Goal: Contribute content

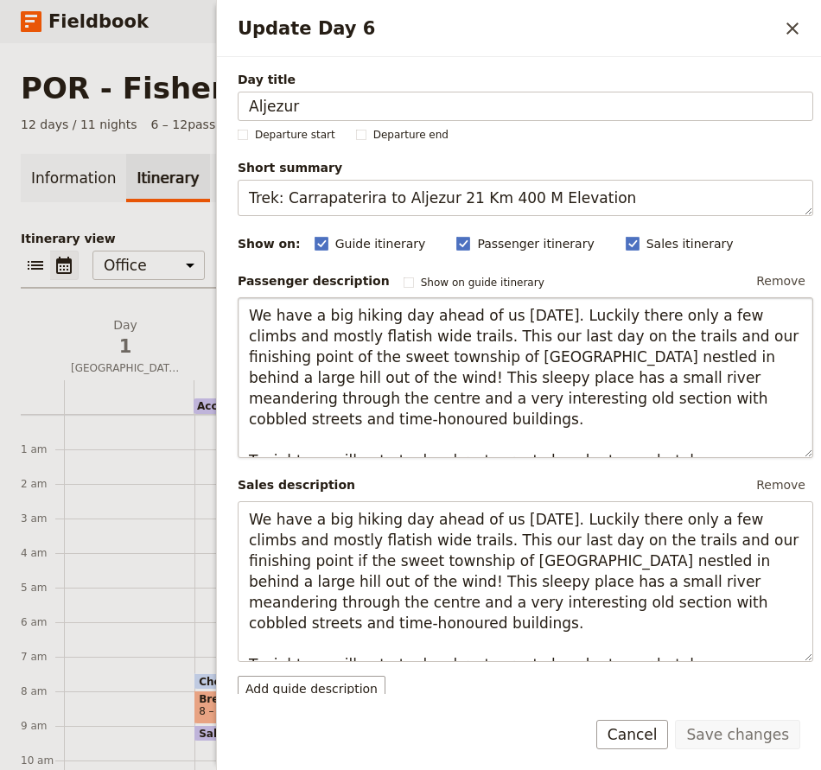
scroll to position [86, 0]
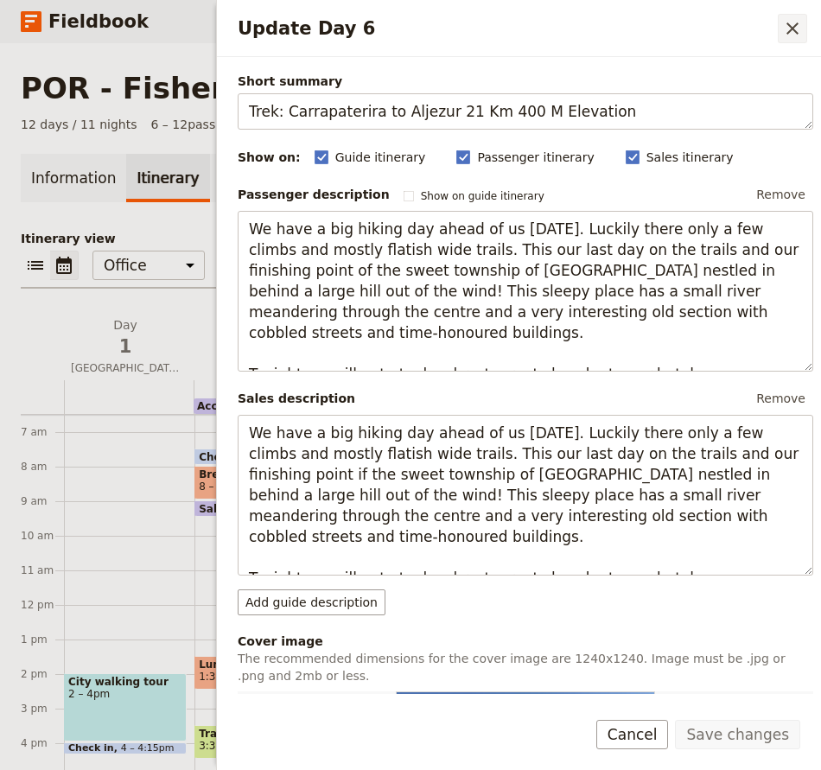
click at [787, 38] on icon "Close drawer" at bounding box center [792, 28] width 21 height 21
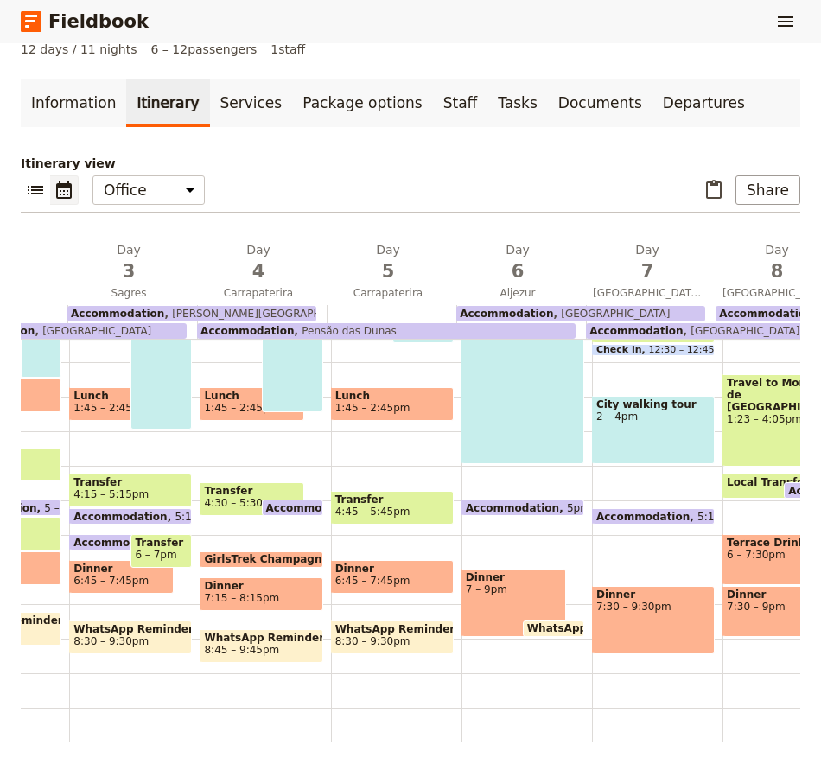
scroll to position [0, 349]
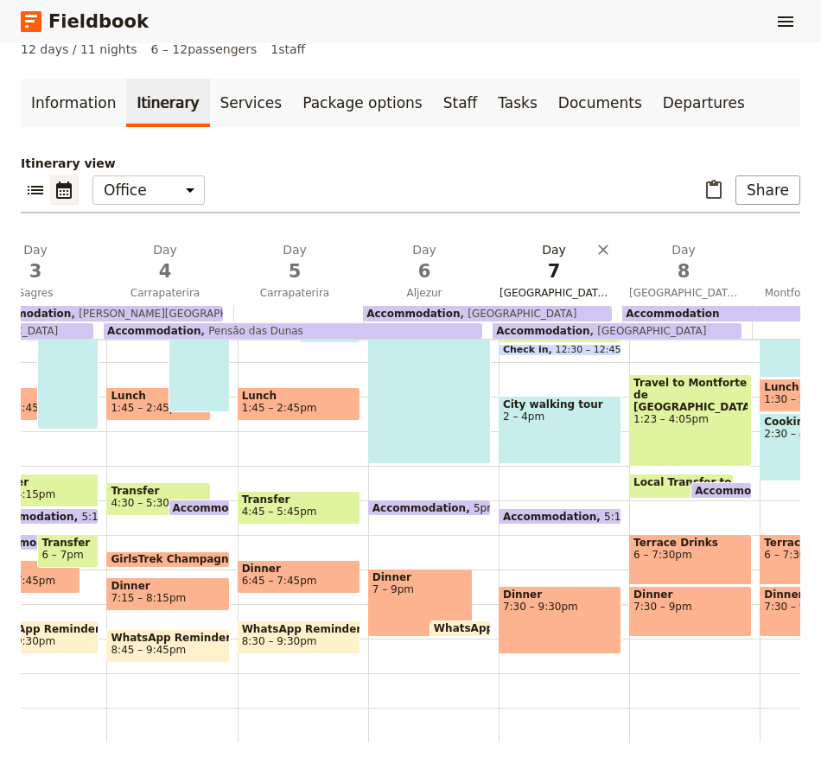
click at [577, 278] on span "7" at bounding box center [553, 271] width 109 height 26
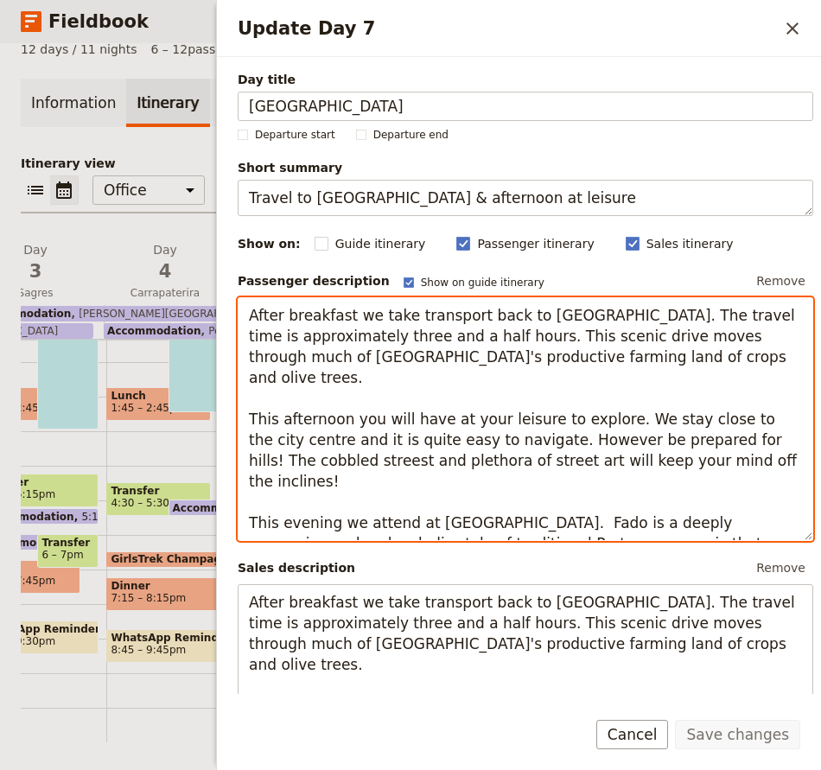
click at [416, 475] on textarea "After breakfast we take transport back to [GEOGRAPHIC_DATA]. The travel time is…" at bounding box center [525, 419] width 575 height 244
type textarea "After breakfast we take transport back to [GEOGRAPHIC_DATA]. The travel time is…"
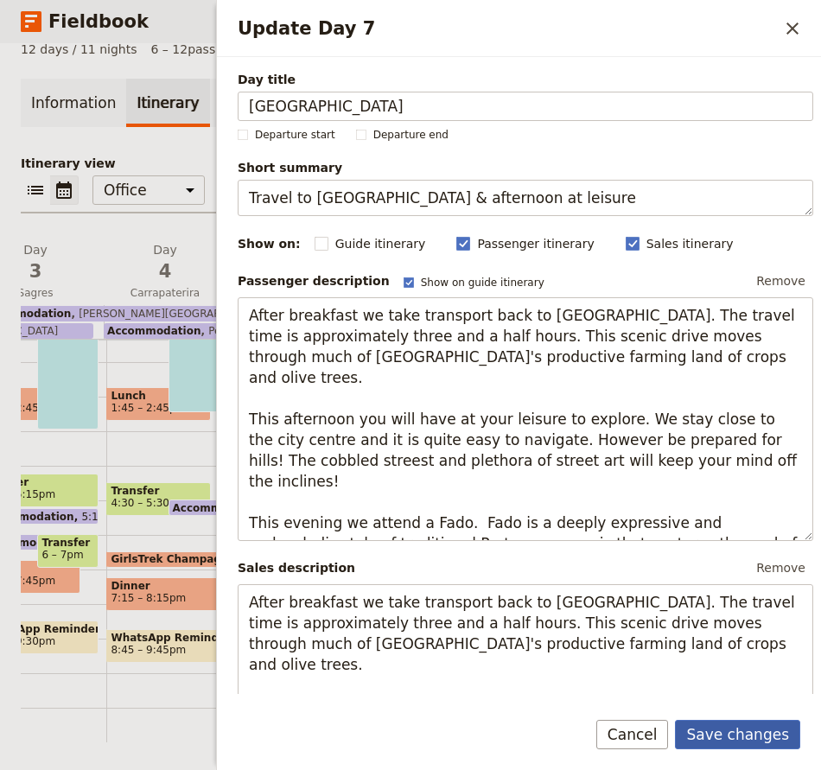
click at [734, 732] on button "Save changes" at bounding box center [737, 734] width 125 height 29
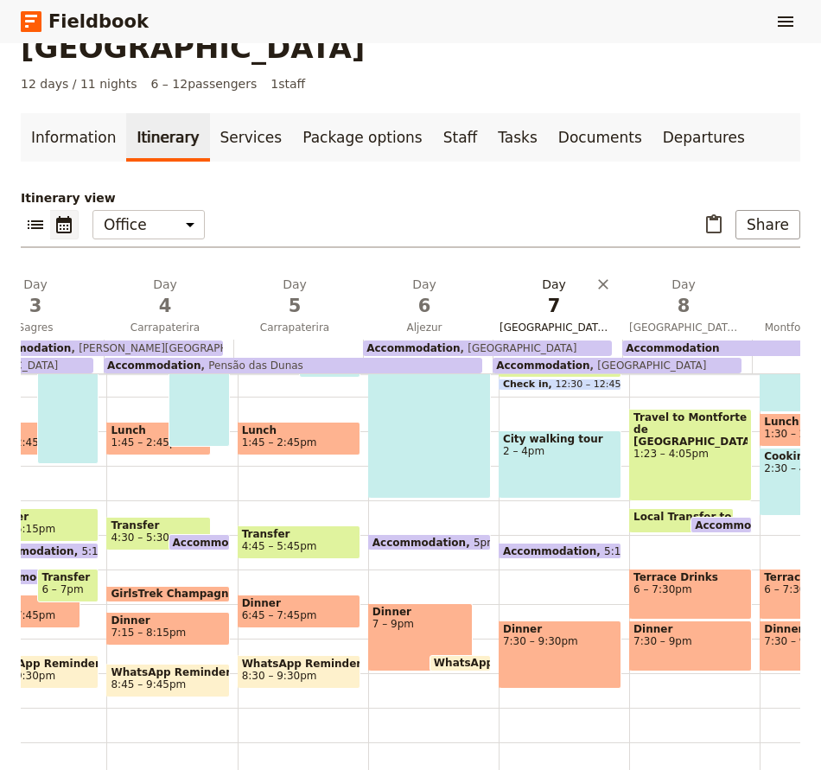
click at [556, 293] on span "7" at bounding box center [553, 306] width 109 height 26
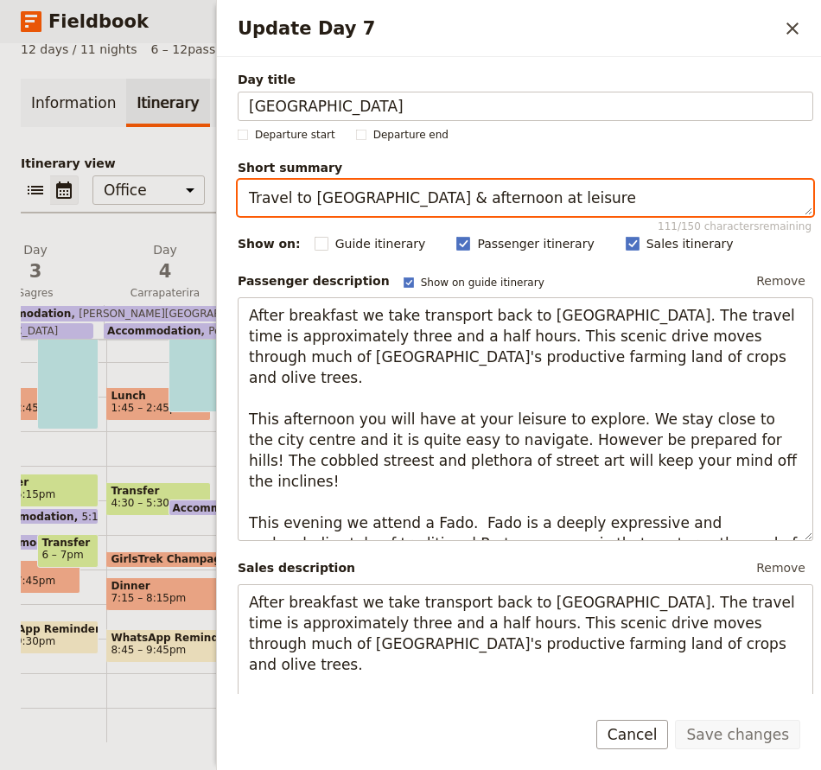
drag, startPoint x: 502, startPoint y: 194, endPoint x: 200, endPoint y: 194, distance: 302.4
click at [200, 194] on div "POR - Fishermans Trail [GEOGRAPHIC_DATA] ​ 12 days / 11 nights 6 – 12 passenger…" at bounding box center [410, 406] width 821 height 727
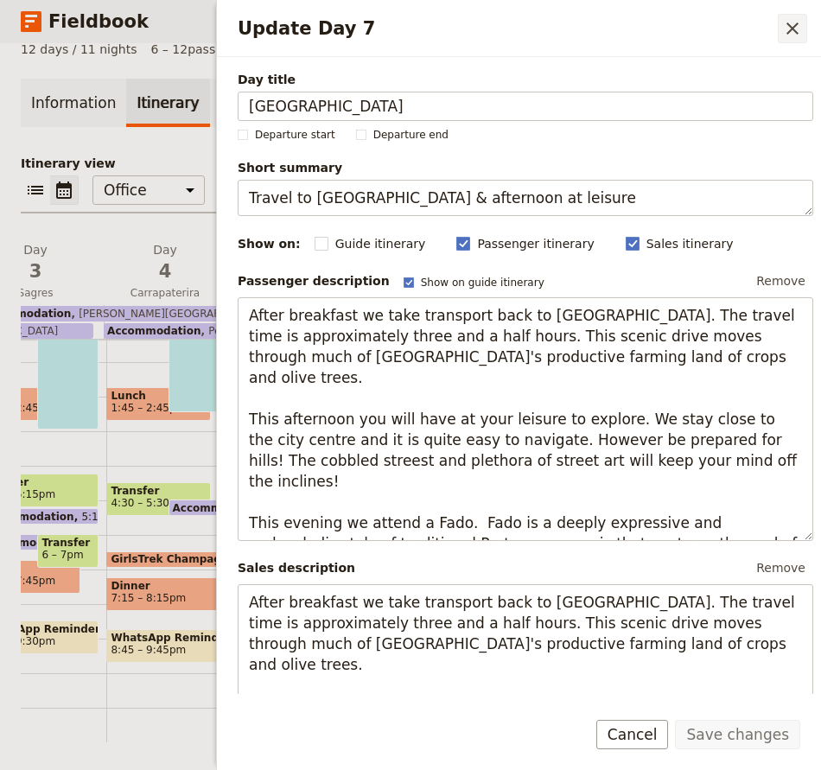
click at [793, 32] on icon "Close drawer" at bounding box center [792, 28] width 21 height 21
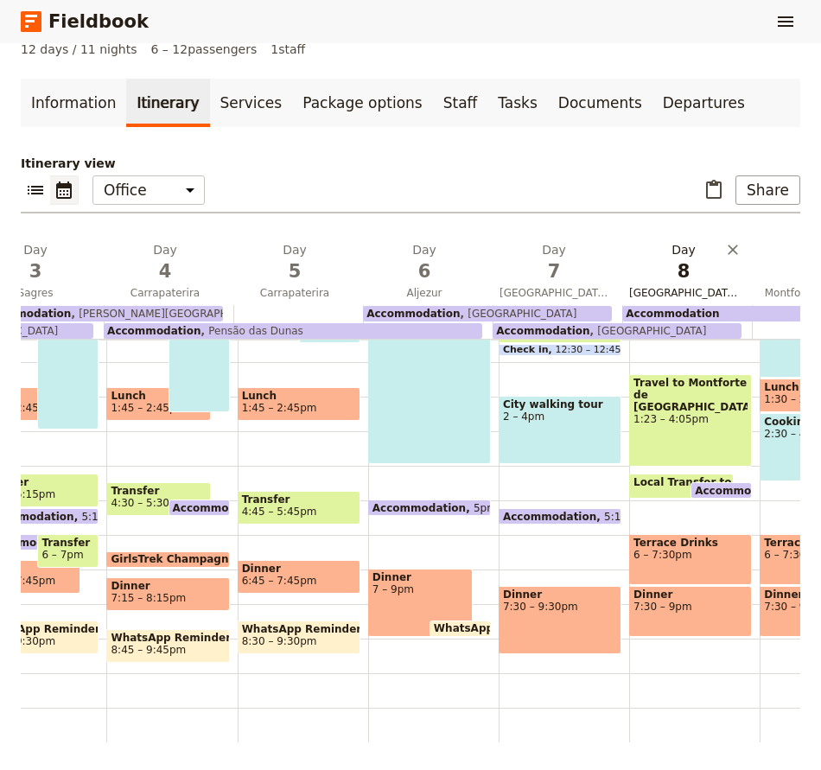
click at [695, 259] on span "8" at bounding box center [683, 271] width 109 height 26
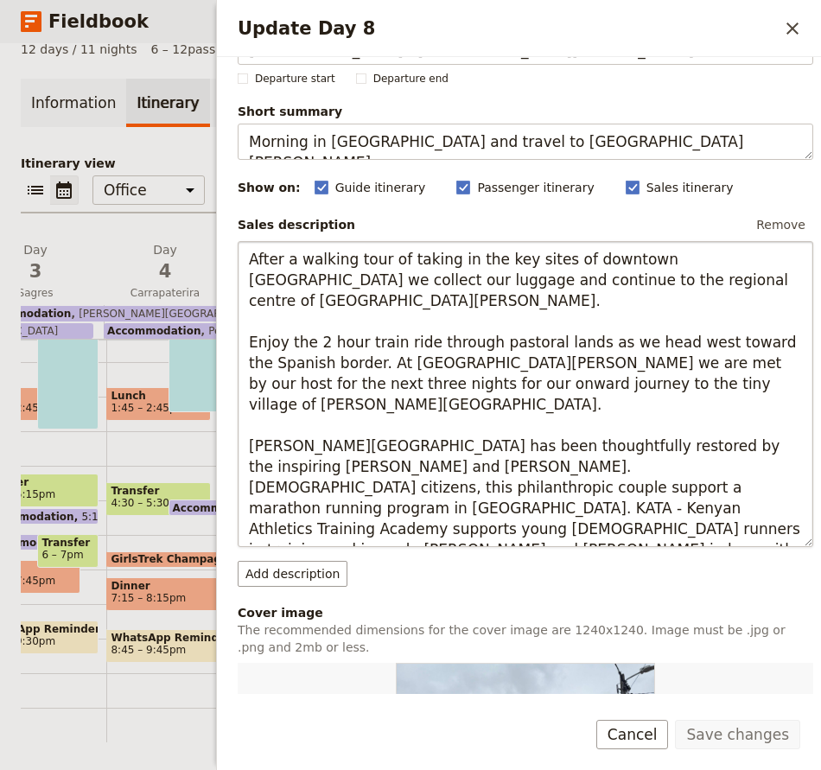
scroll to position [86, 0]
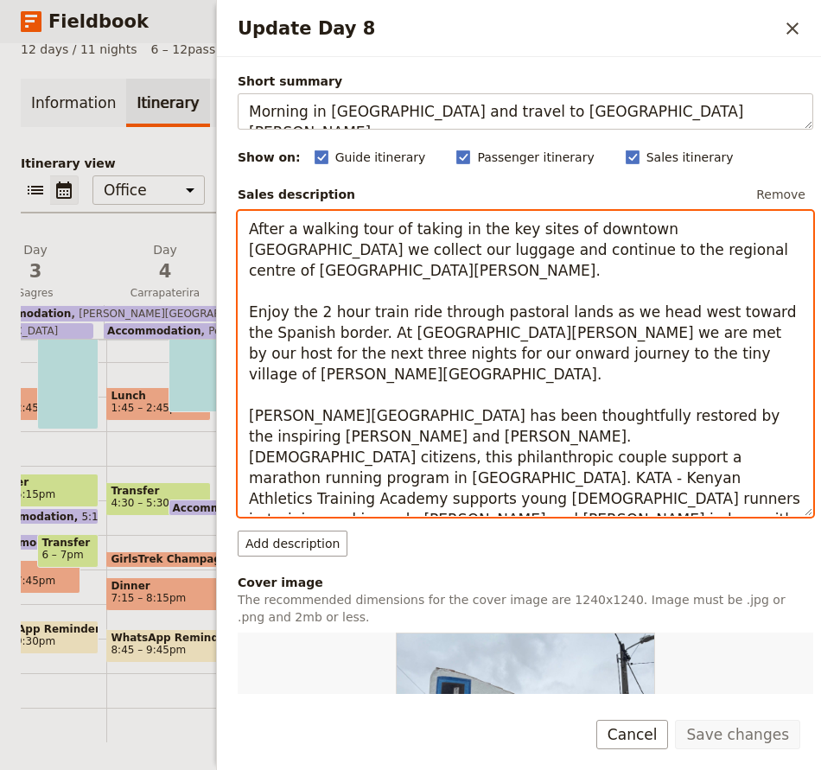
drag, startPoint x: 248, startPoint y: 226, endPoint x: 378, endPoint y: 519, distance: 320.6
click at [378, 519] on div "Sales description Remove After a walking tour of taking in the key sites of dow…" at bounding box center [525, 368] width 575 height 375
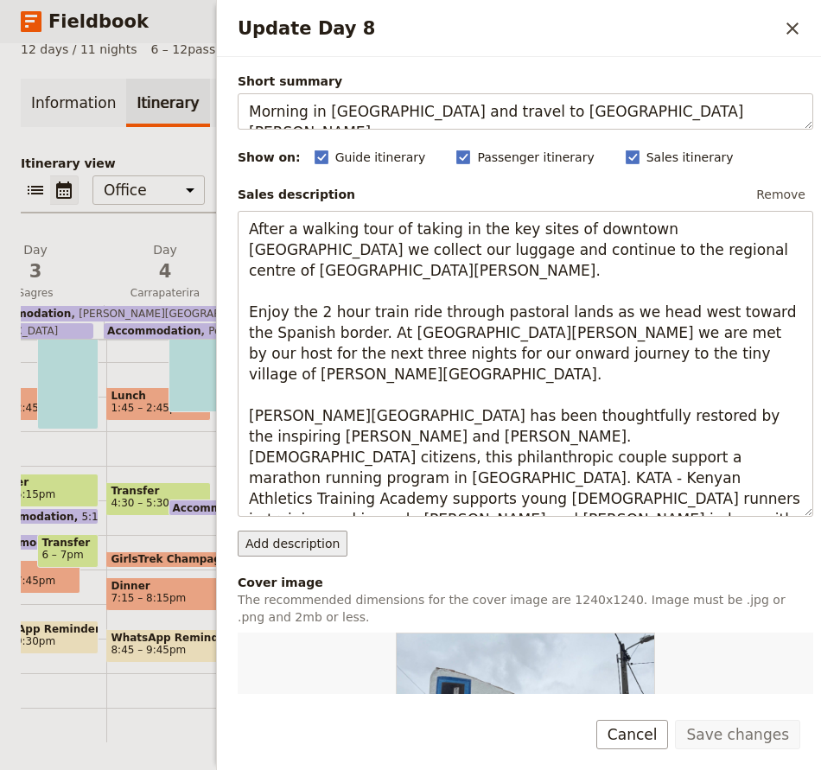
click at [304, 544] on button "Add description" at bounding box center [293, 544] width 110 height 26
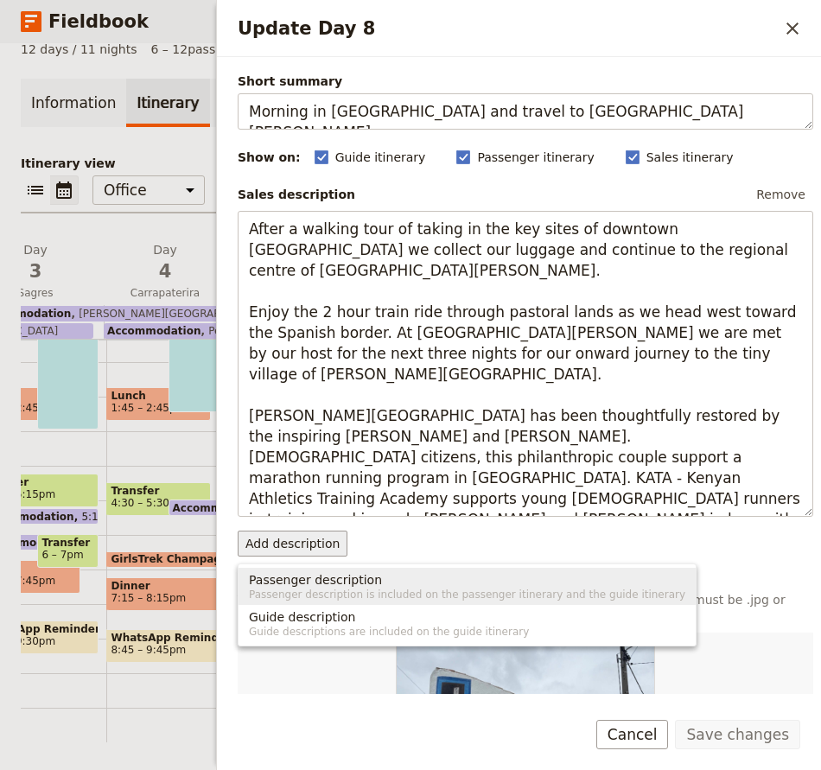
click at [424, 548] on div "Add description" at bounding box center [525, 544] width 575 height 26
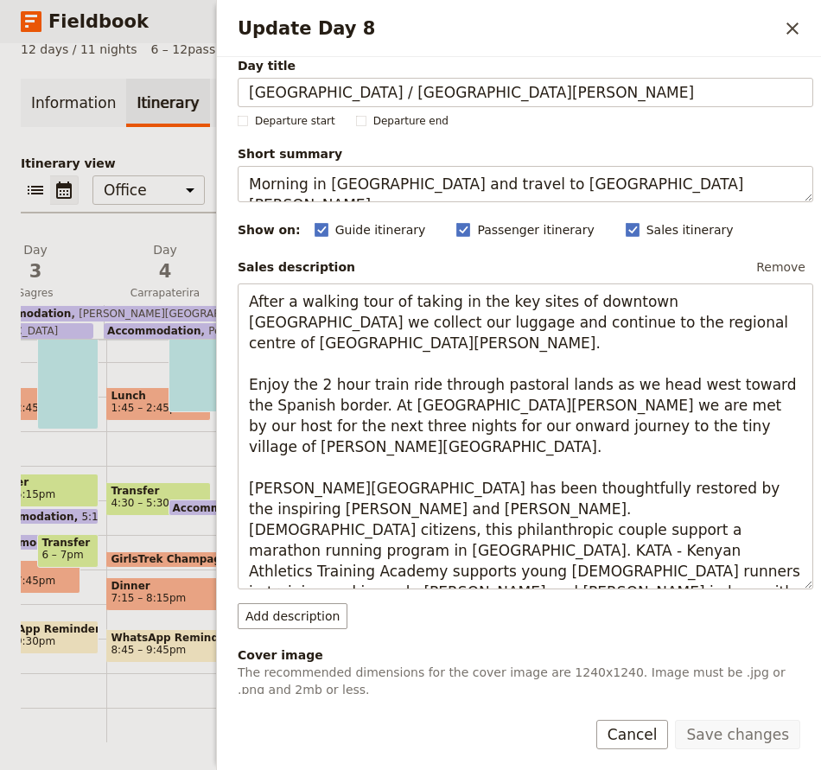
scroll to position [0, 0]
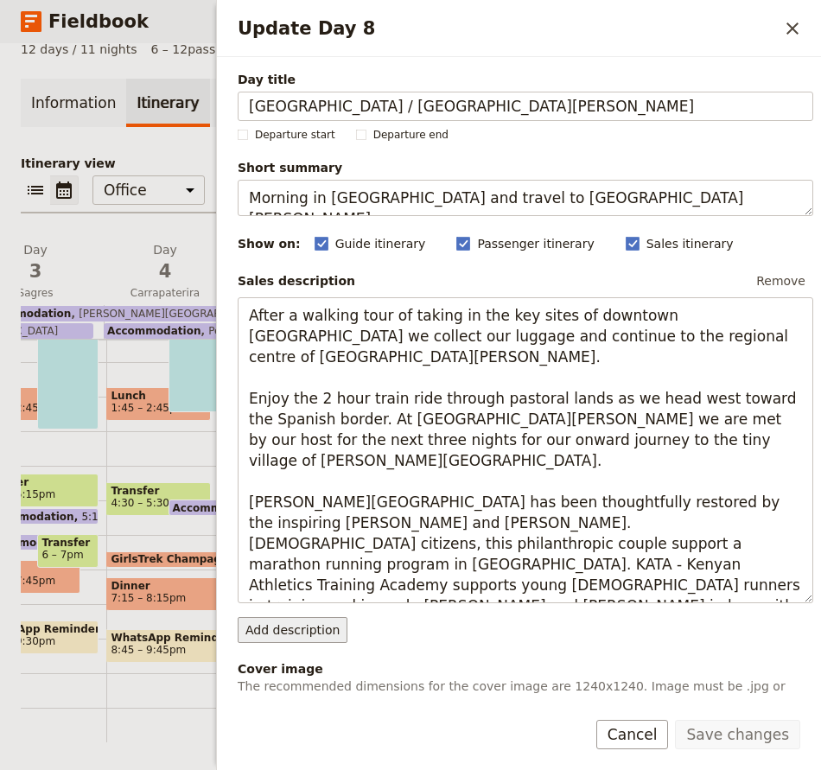
click at [314, 621] on button "Add description" at bounding box center [293, 630] width 110 height 26
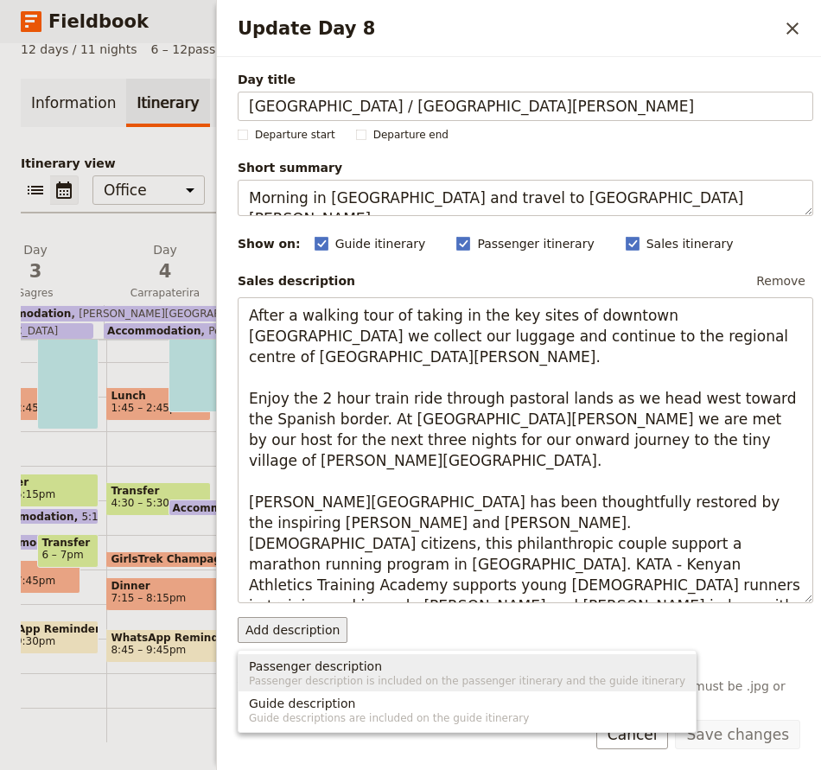
click at [312, 670] on span "Passenger description" at bounding box center [315, 666] width 133 height 17
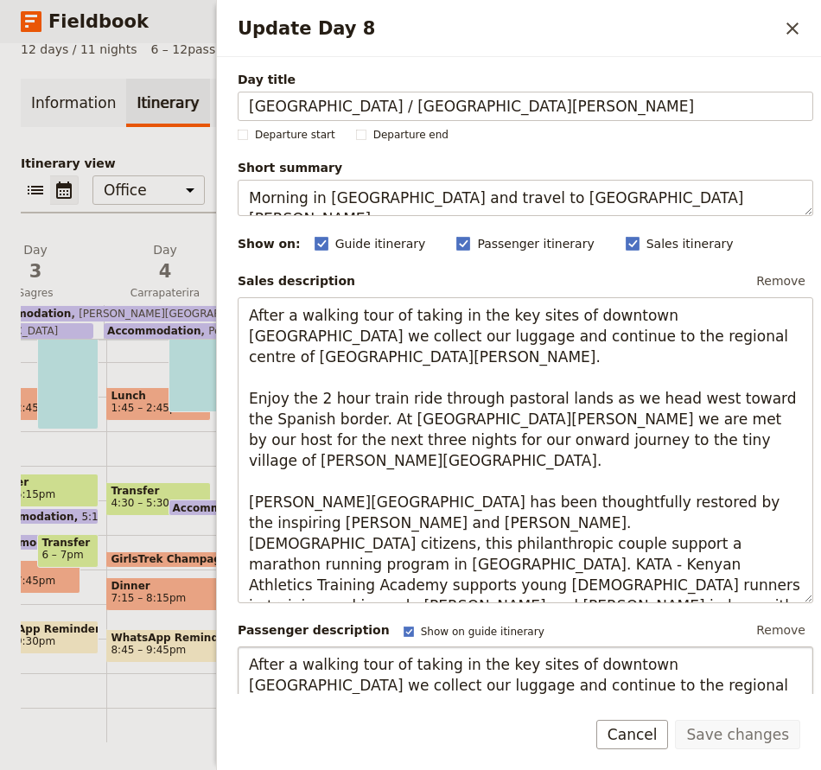
scroll to position [250, 0]
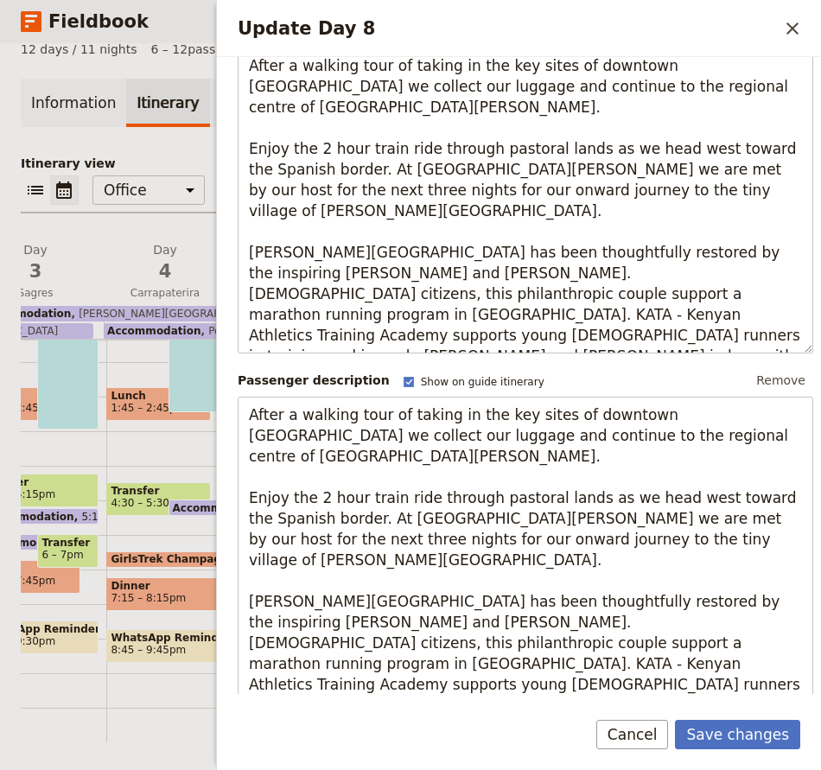
type textarea "After a walking tour of taking in the key sites of downtown [GEOGRAPHIC_DATA] w…"
click at [715, 719] on form "Day title [GEOGRAPHIC_DATA] / [GEOGRAPHIC_DATA][PERSON_NAME] Departure start De…" at bounding box center [519, 413] width 604 height 713
click at [715, 737] on button "Save changes" at bounding box center [737, 734] width 125 height 29
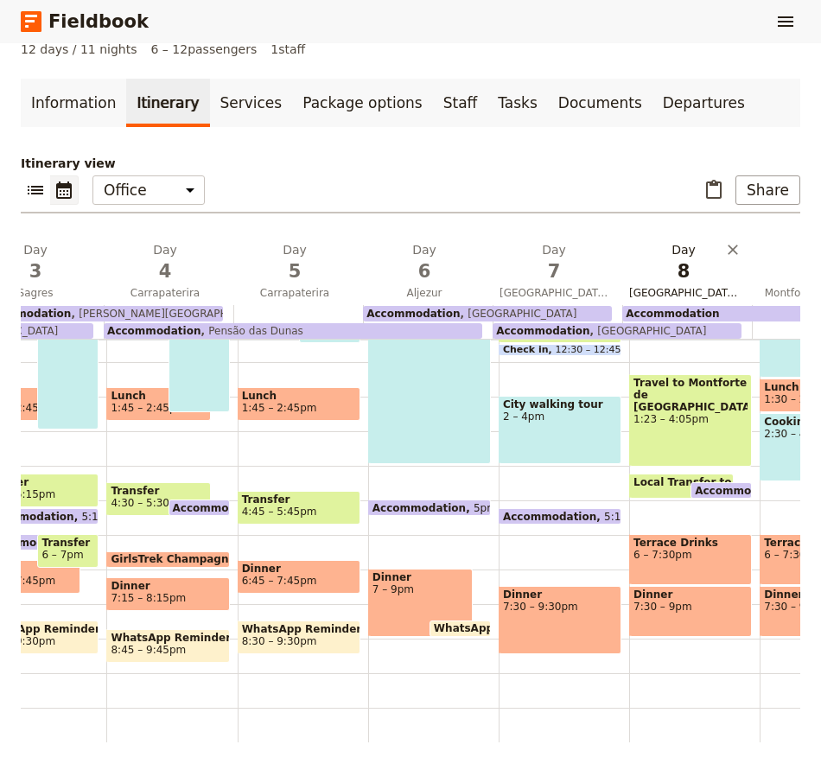
click at [711, 277] on span "8" at bounding box center [683, 271] width 109 height 26
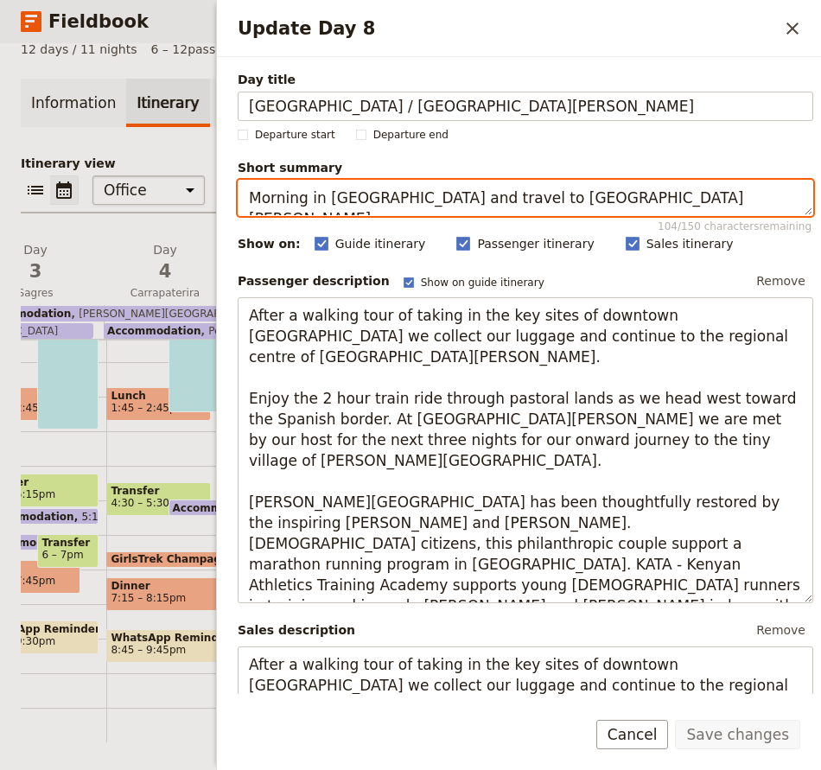
drag, startPoint x: 563, startPoint y: 200, endPoint x: 113, endPoint y: 200, distance: 450.2
click at [113, 200] on div "POR - Fishermans Trail [GEOGRAPHIC_DATA] ​ 12 days / 11 nights 6 – 12 passenger…" at bounding box center [410, 406] width 821 height 727
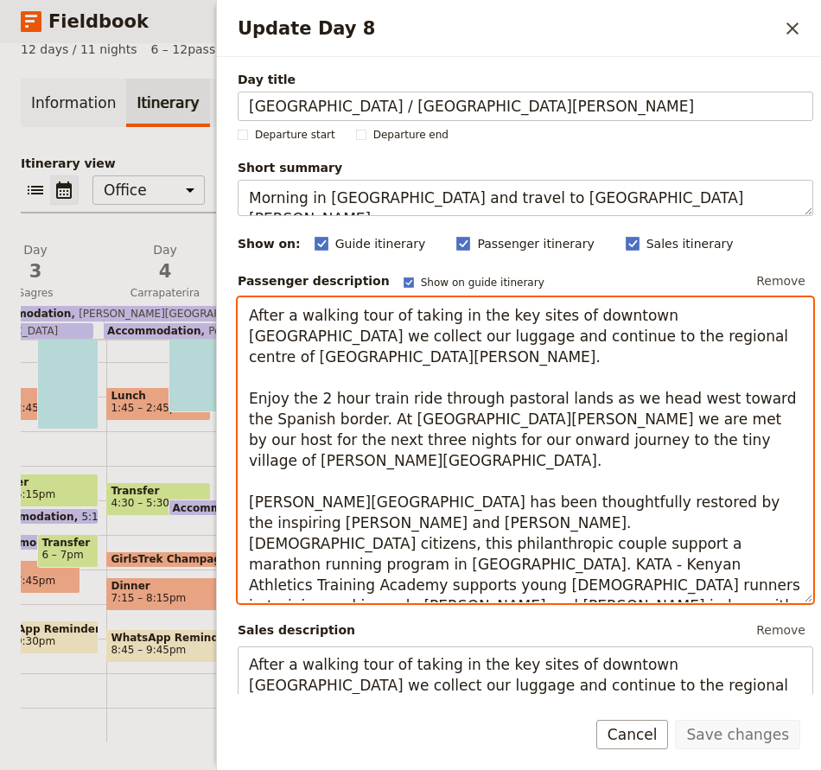
click at [466, 424] on textarea "After a walking tour of taking in the key sites of downtown [GEOGRAPHIC_DATA] w…" at bounding box center [525, 450] width 575 height 306
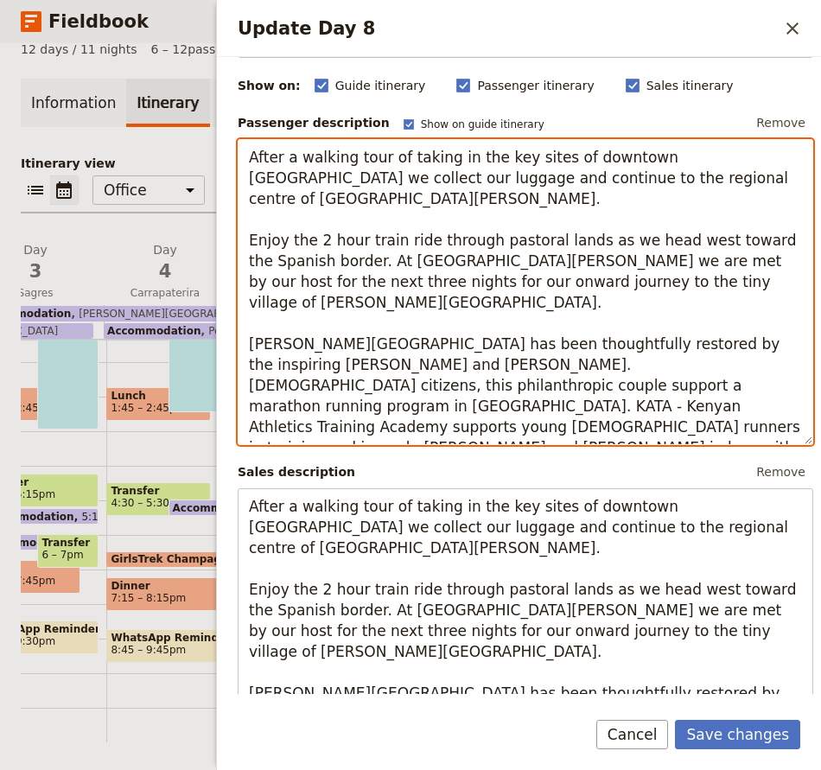
scroll to position [86, 0]
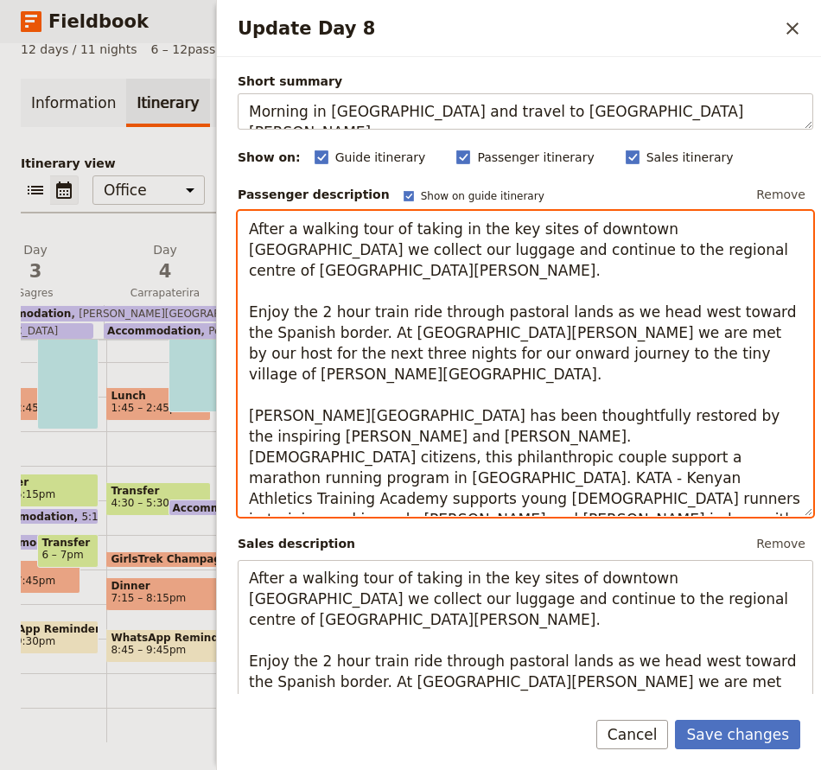
drag, startPoint x: 350, startPoint y: 334, endPoint x: 651, endPoint y: 337, distance: 301.6
click at [651, 337] on textarea "After a walking tour of taking in the key sites of downtown [GEOGRAPHIC_DATA] w…" at bounding box center [525, 364] width 575 height 306
type textarea "After a walking tour of taking in the key sites of downtown [GEOGRAPHIC_DATA] w…"
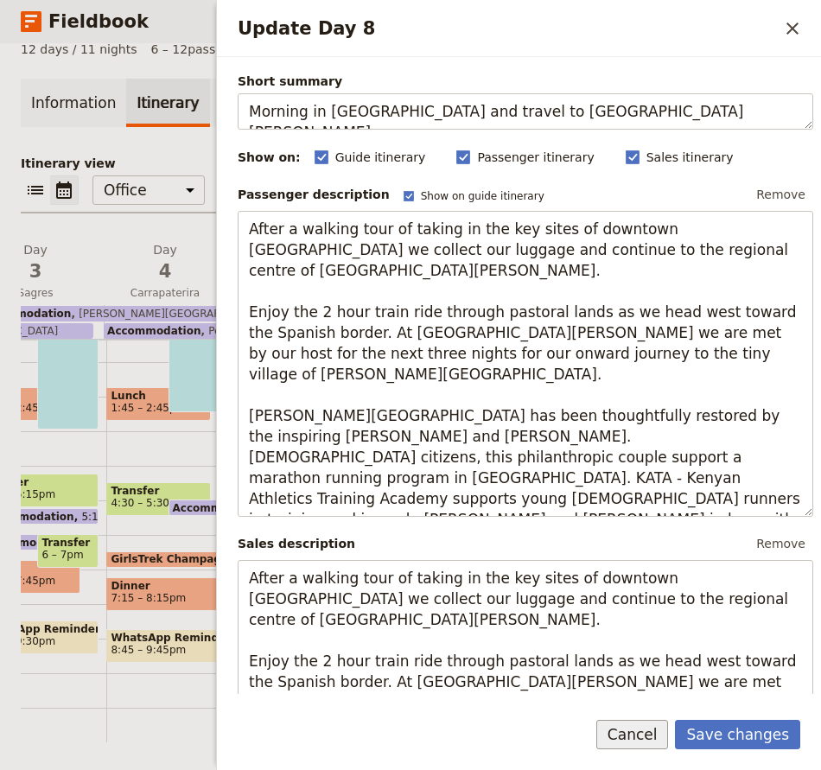
click at [666, 738] on button "Cancel" at bounding box center [632, 734] width 73 height 29
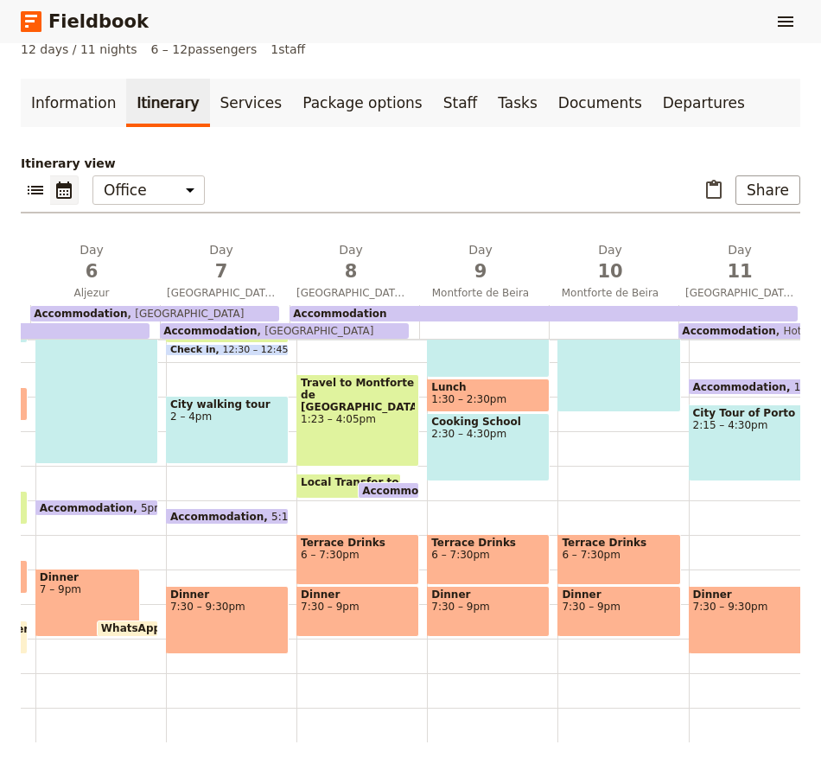
scroll to position [0, 753]
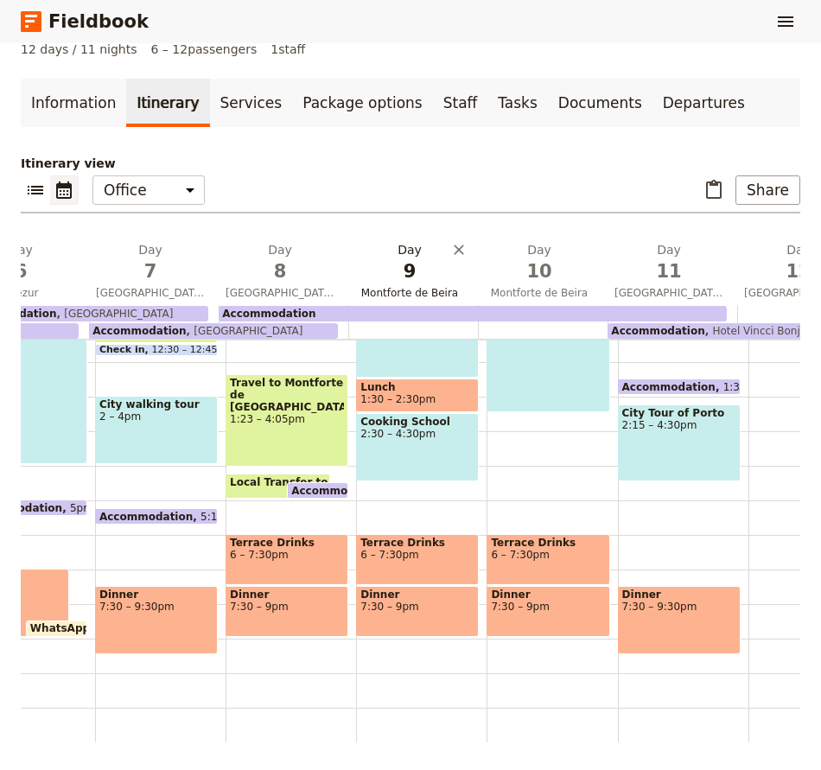
click at [429, 270] on span "9" at bounding box center [409, 271] width 109 height 26
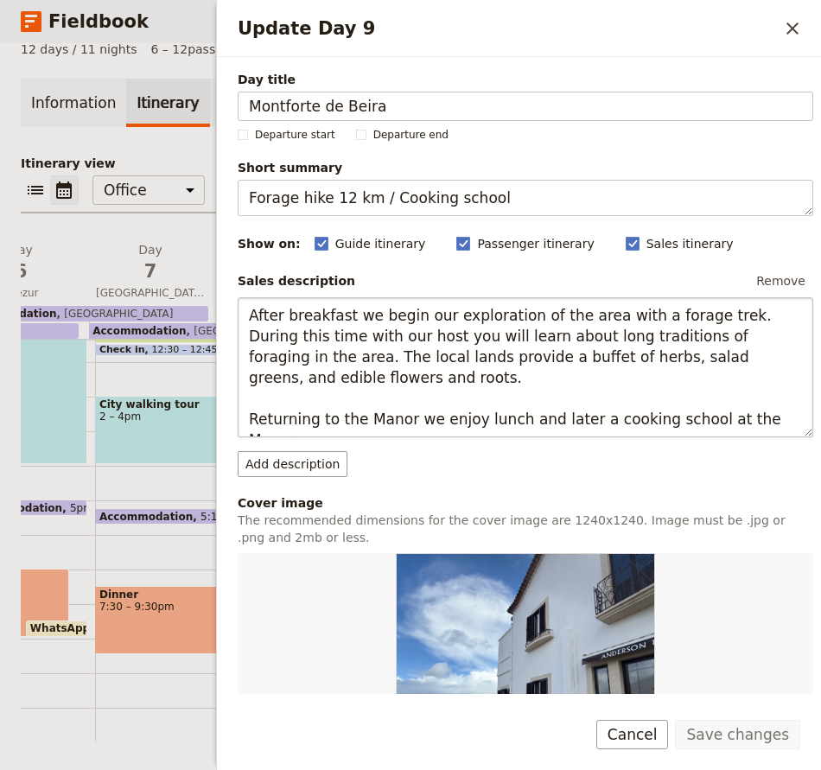
scroll to position [86, 0]
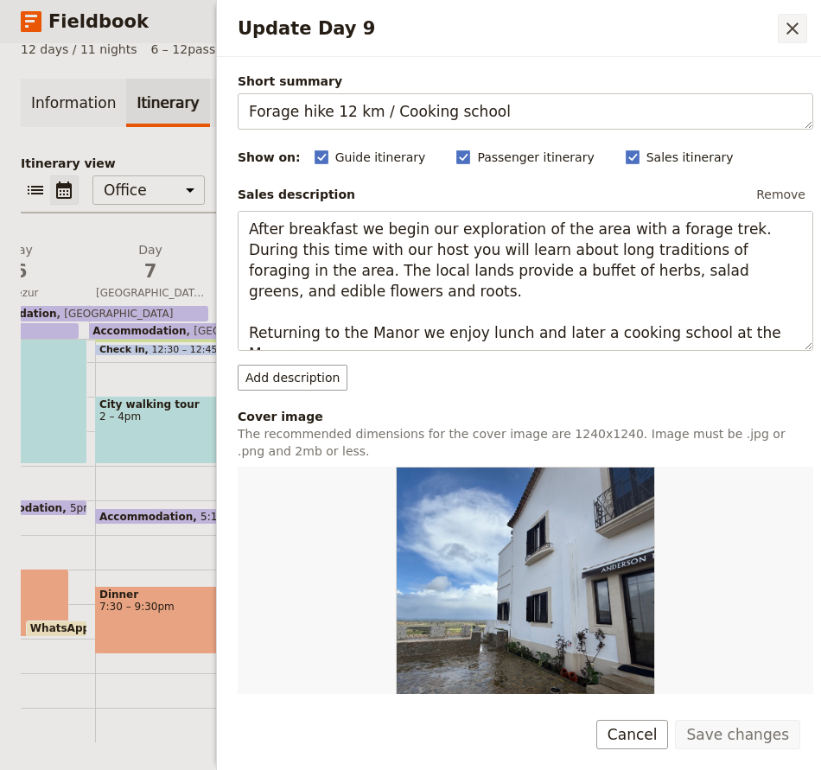
click at [797, 22] on icon "Close drawer" at bounding box center [792, 28] width 21 height 21
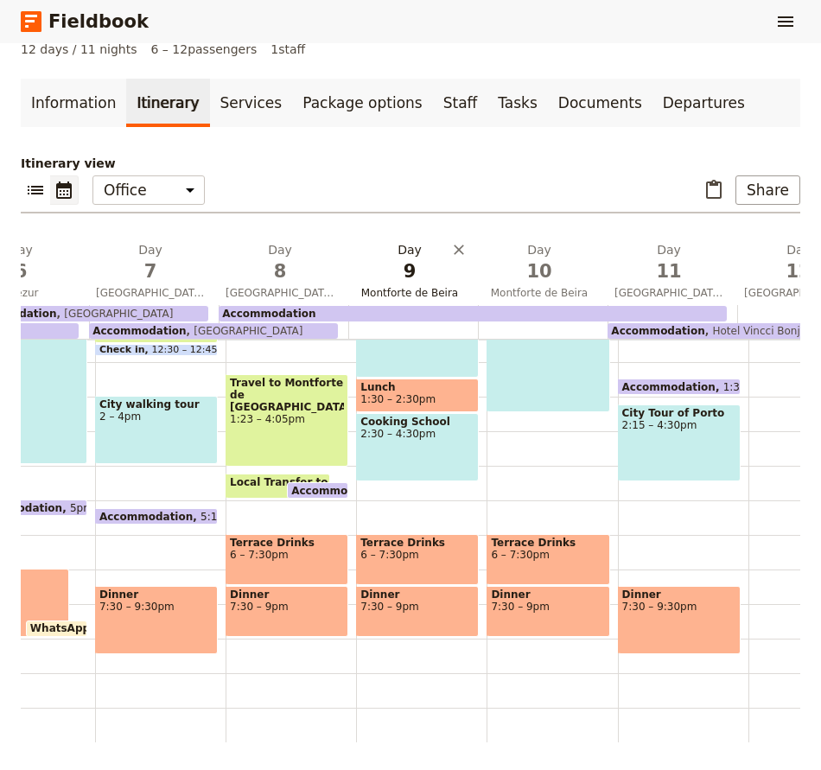
click at [399, 267] on span "9" at bounding box center [409, 271] width 109 height 26
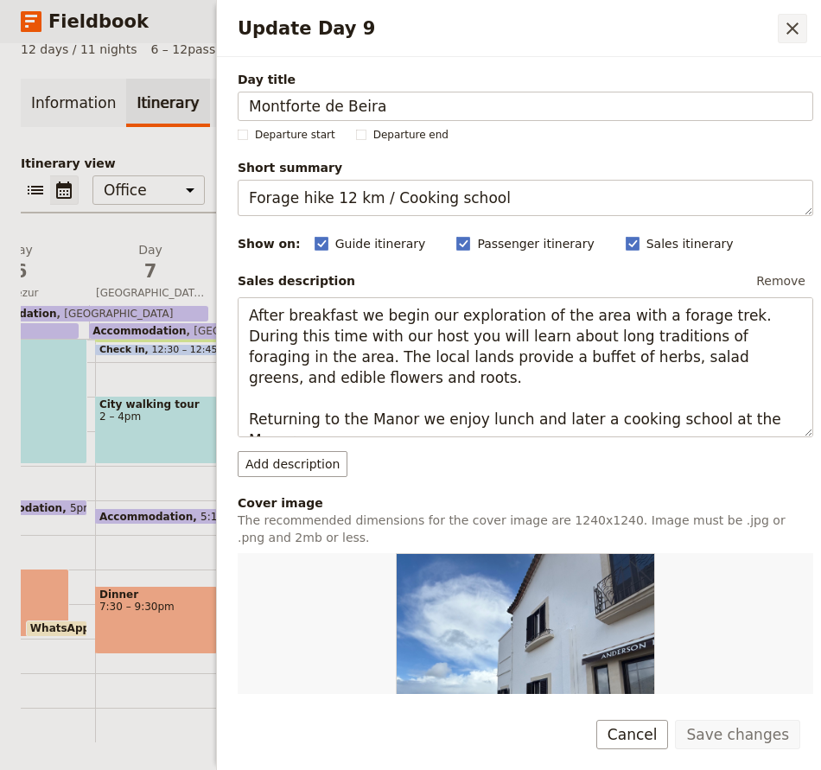
click at [792, 29] on icon "Close drawer" at bounding box center [792, 28] width 12 height 12
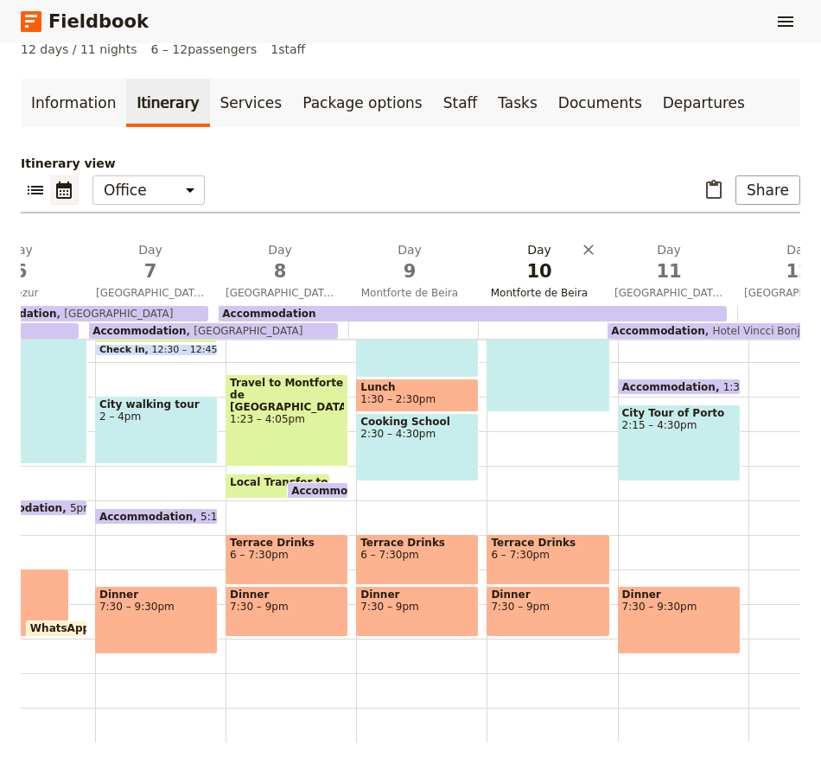
click at [543, 266] on span "10" at bounding box center [539, 271] width 109 height 26
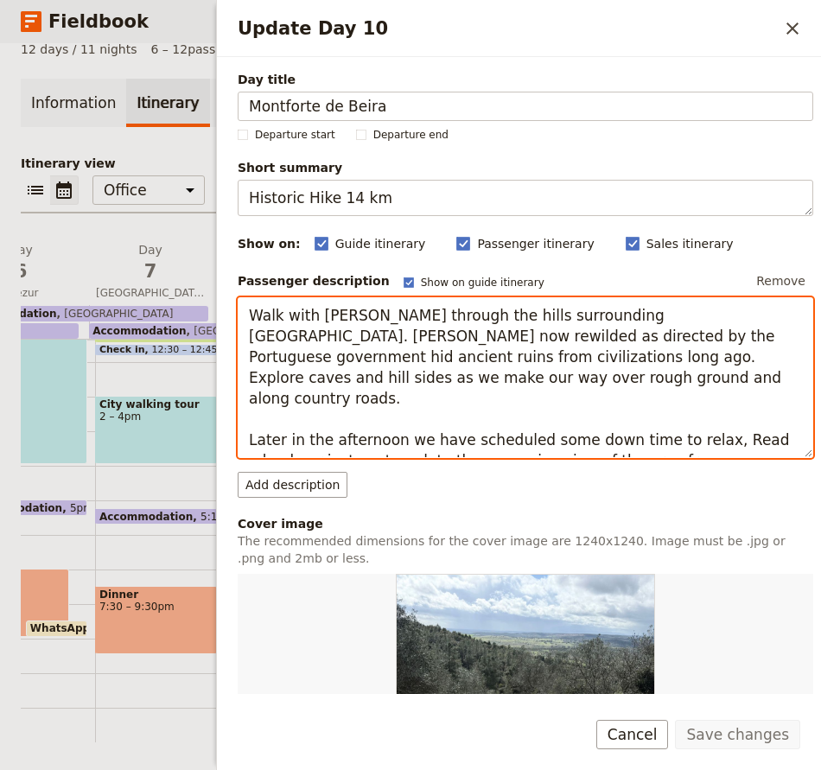
click at [695, 410] on textarea "Walk with [PERSON_NAME] through the hills surrounding [GEOGRAPHIC_DATA]. [PERSO…" at bounding box center [525, 377] width 575 height 161
type textarea "Walk with [PERSON_NAME] through the hills surrounding [GEOGRAPHIC_DATA]. [PERSO…"
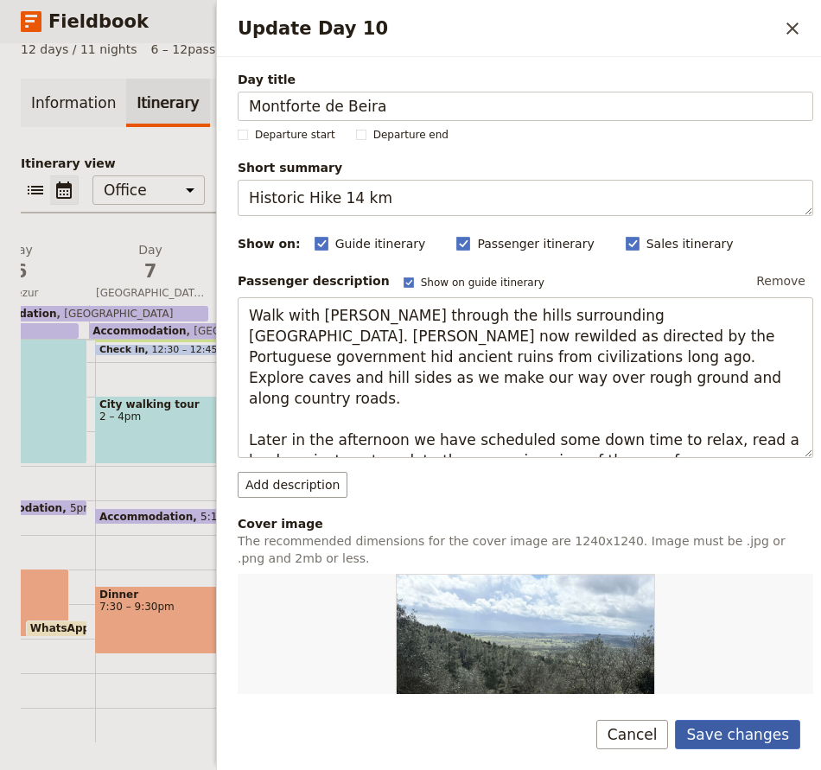
click at [710, 730] on button "Save changes" at bounding box center [737, 734] width 125 height 29
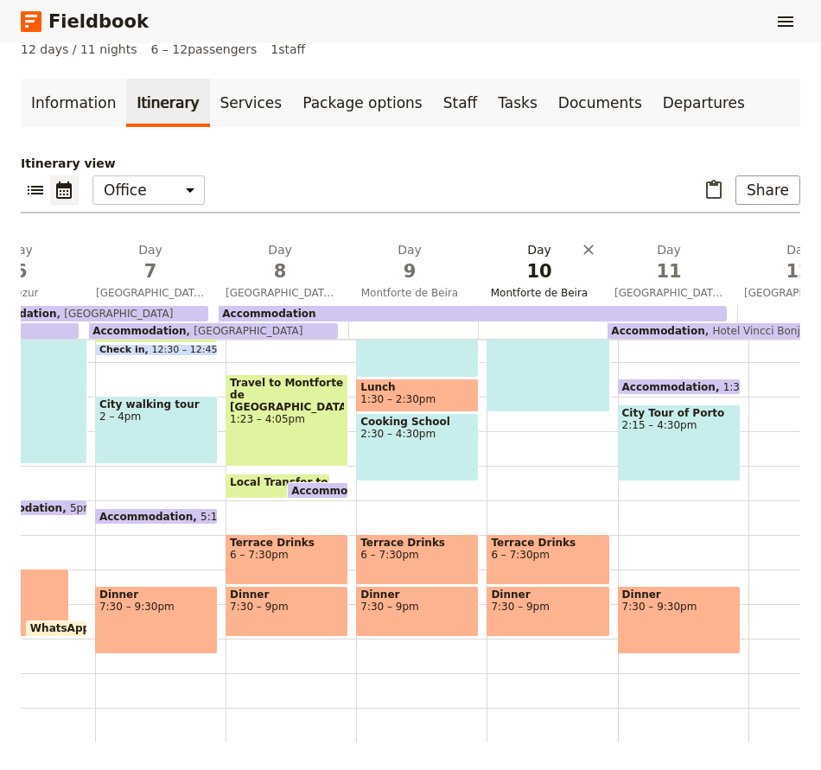
click at [524, 288] on span "Montforte de Beira" at bounding box center [539, 293] width 123 height 14
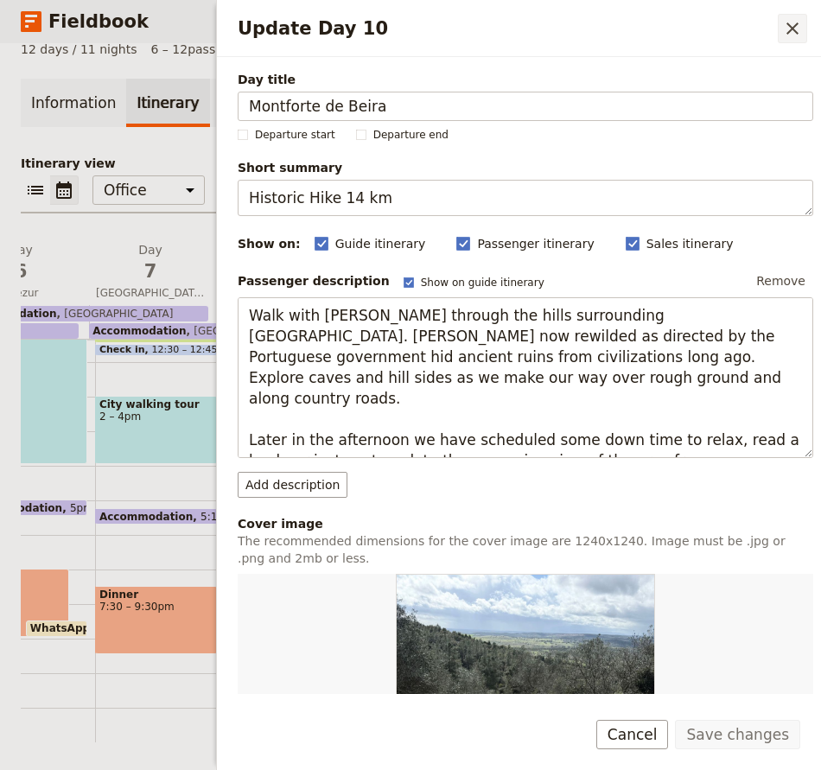
click at [796, 33] on icon "Close drawer" at bounding box center [792, 28] width 12 height 12
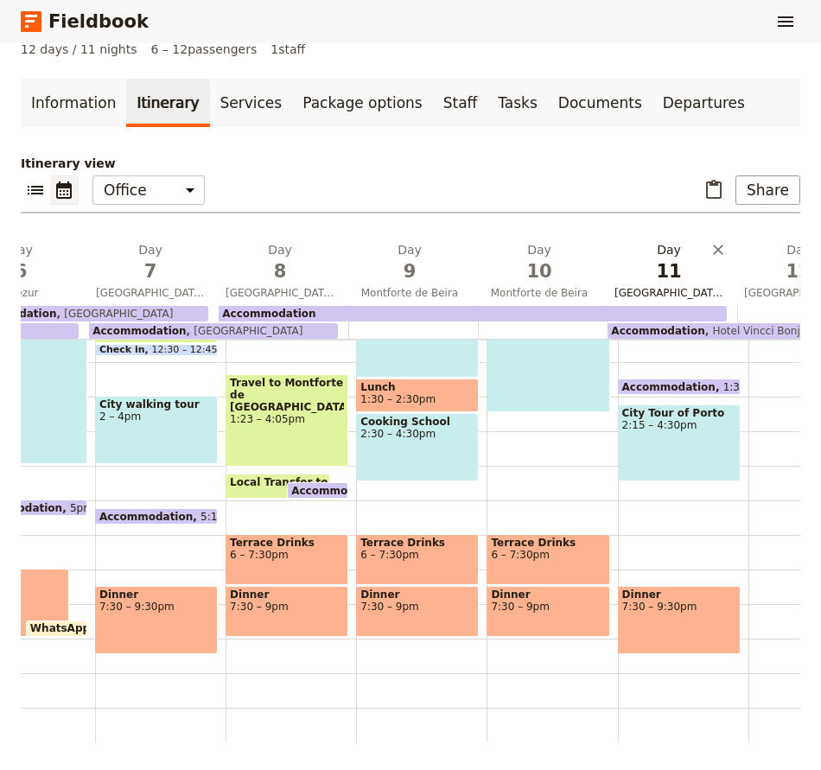
click at [672, 267] on span "11" at bounding box center [668, 271] width 109 height 26
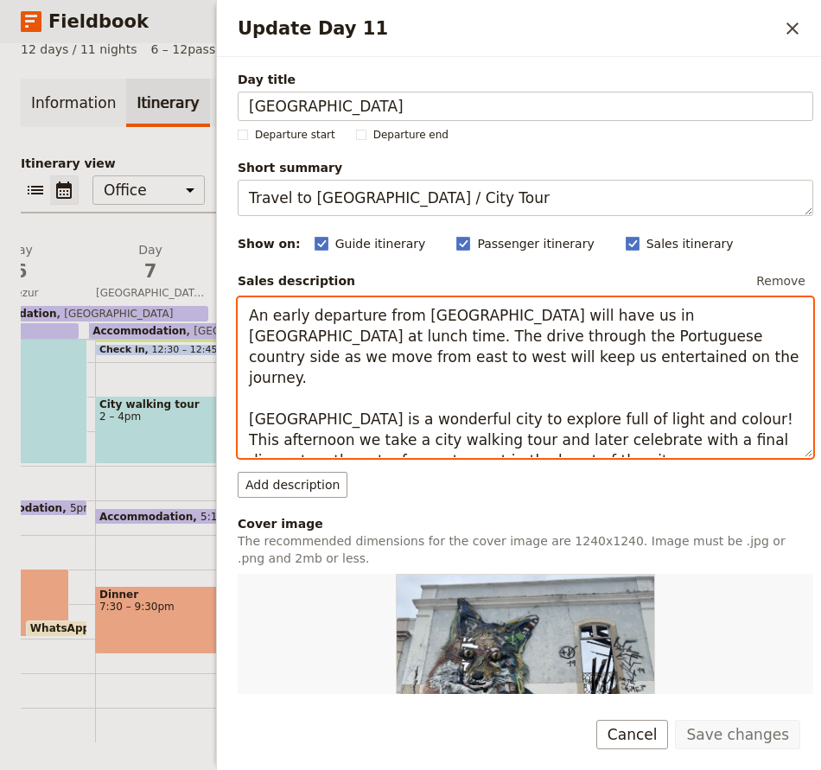
drag, startPoint x: 248, startPoint y: 316, endPoint x: 759, endPoint y: 314, distance: 511.5
click at [759, 314] on textarea "An early departure from [GEOGRAPHIC_DATA] will have us in [GEOGRAPHIC_DATA] at …" at bounding box center [525, 377] width 575 height 161
click at [489, 422] on textarea "An early departure from [GEOGRAPHIC_DATA] will have us in [GEOGRAPHIC_DATA] at …" at bounding box center [525, 377] width 575 height 161
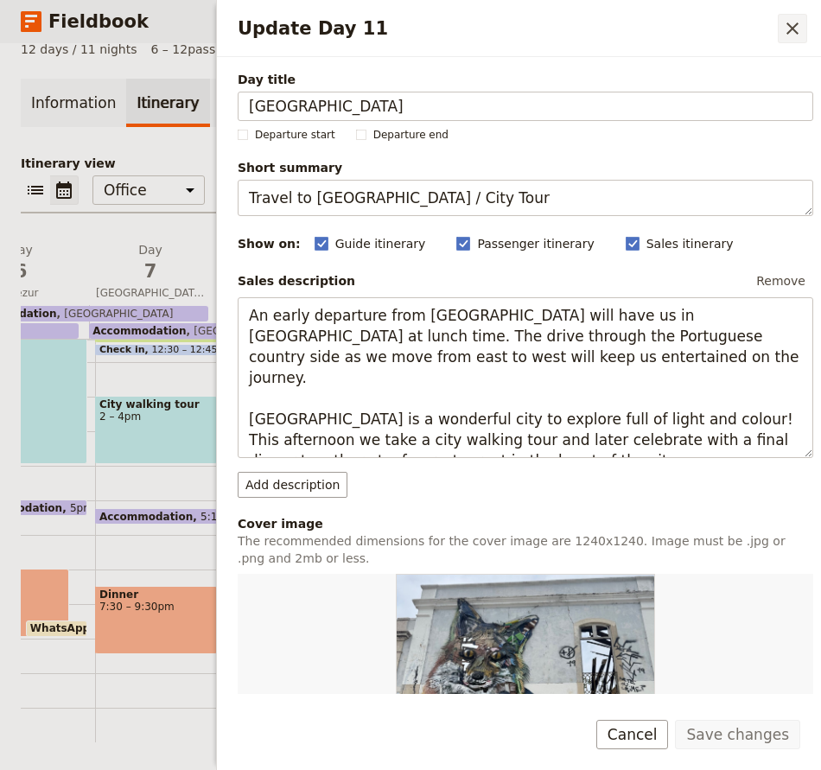
click at [801, 29] on icon "Close drawer" at bounding box center [792, 28] width 21 height 21
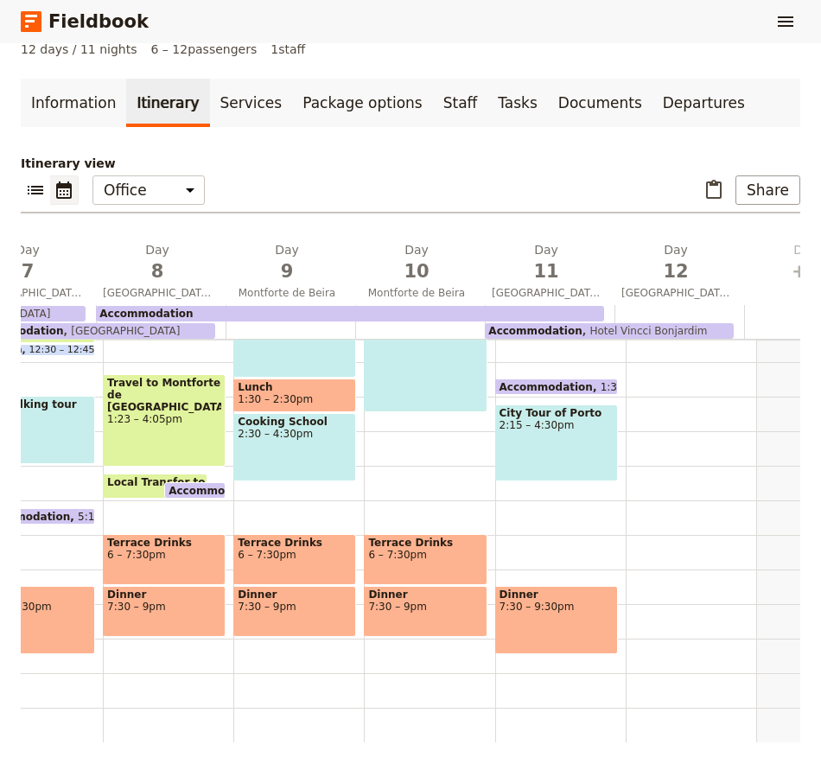
scroll to position [0, 905]
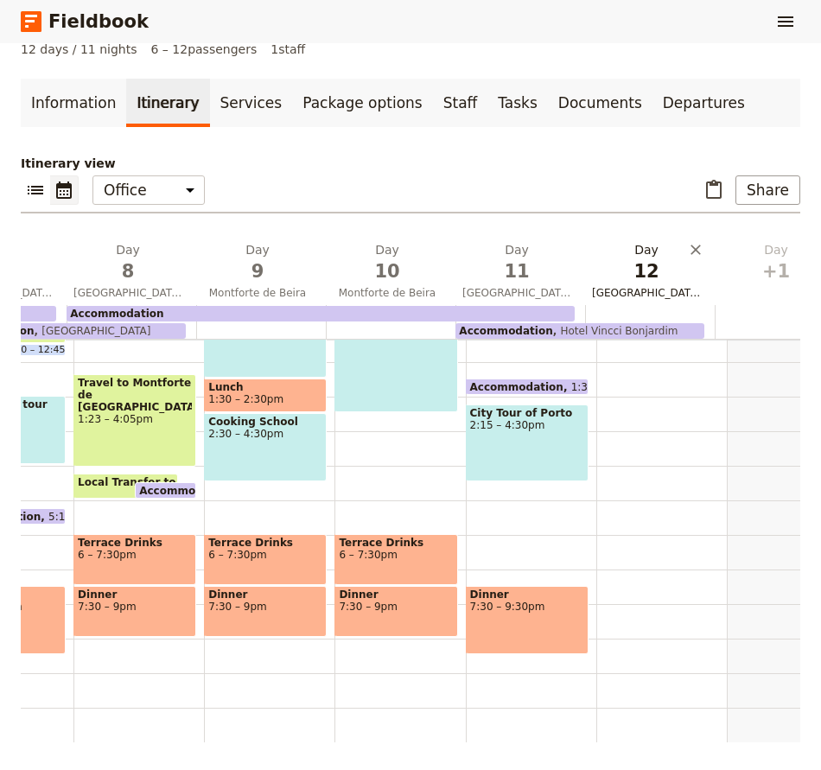
click at [651, 277] on span "12" at bounding box center [646, 271] width 109 height 26
